Goal: Task Accomplishment & Management: Use online tool/utility

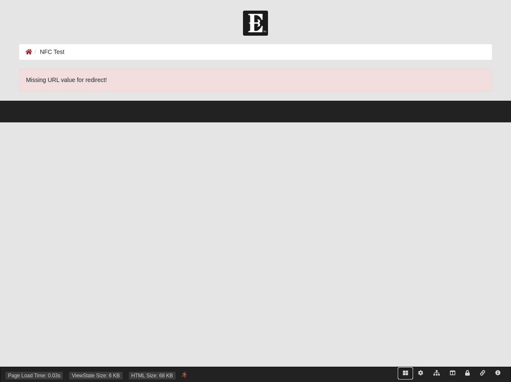
click at [407, 370] on icon at bounding box center [405, 372] width 5 height 5
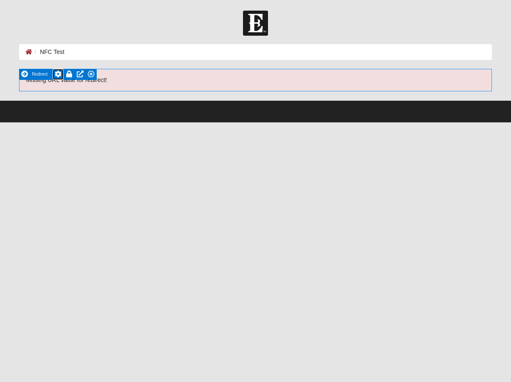
click at [59, 73] on icon at bounding box center [58, 73] width 7 height 7
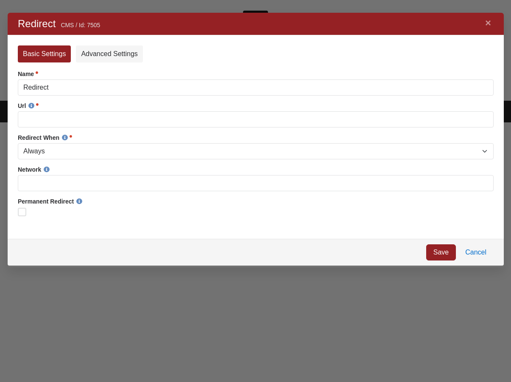
scroll to position [254, 497]
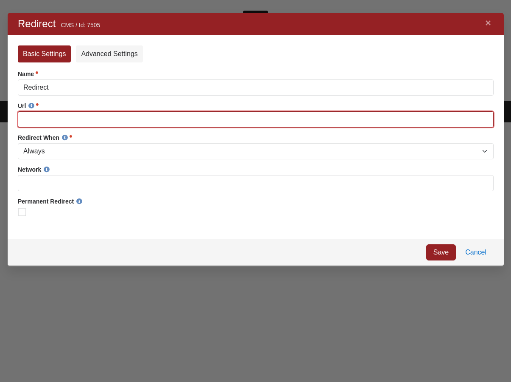
click at [53, 121] on input "Url" at bounding box center [255, 119] width 476 height 16
click at [96, 116] on input "Url" at bounding box center [255, 119] width 476 height 16
paste input "https://coe22.sharepoint.com/sites/publicfolders/Shared%20Documents/Forms/AllIt…"
type input "https://coe22.sharepoint.com/sites/publicfolders/Shared%20Documents/Forms/AllIt…"
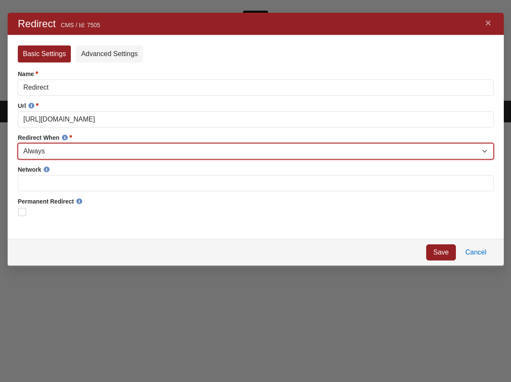
click at [92, 153] on select "Always When On Provided Network When NOT On Provided Network" at bounding box center [255, 151] width 476 height 16
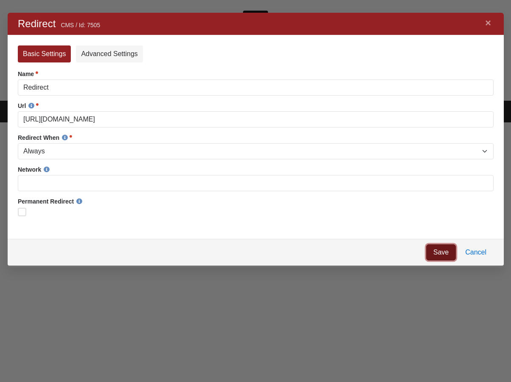
click at [438, 253] on link "Save" at bounding box center [441, 252] width 30 height 16
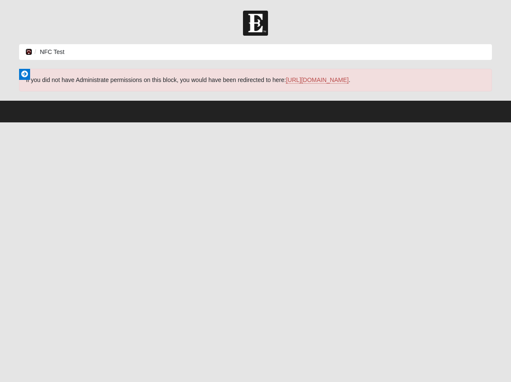
click at [30, 50] on icon at bounding box center [28, 52] width 7 height 6
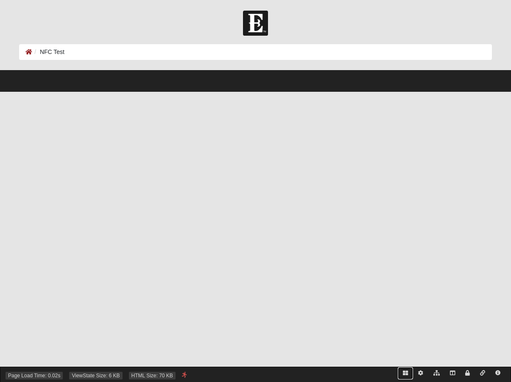
click at [405, 373] on icon at bounding box center [405, 372] width 5 height 5
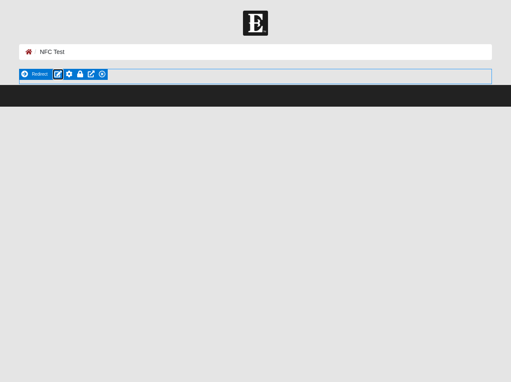
click at [59, 72] on icon at bounding box center [58, 73] width 8 height 7
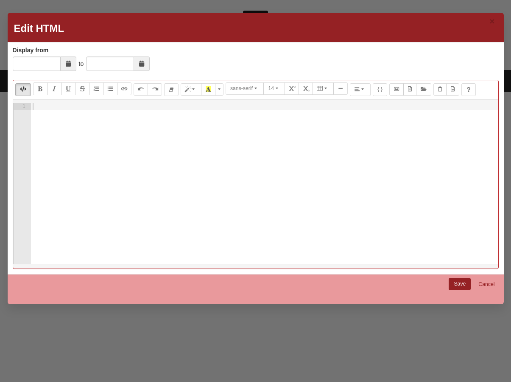
click at [135, 159] on div at bounding box center [264, 190] width 467 height 174
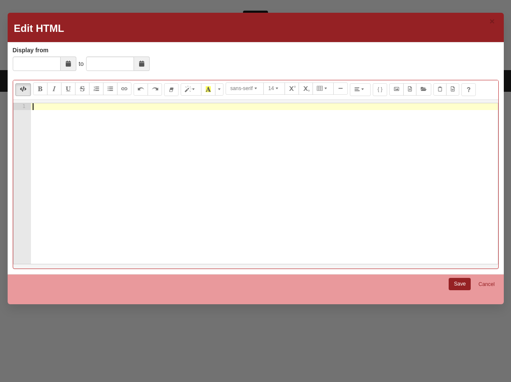
paste textarea "{% response redirect:'https://yoursharepointlink.com/...' %}"
type textarea "{% response redirect:'https://yoursharepointlink.com/...' %}"
click at [465, 285] on link "Save" at bounding box center [460, 284] width 22 height 12
